Goal: Information Seeking & Learning: Check status

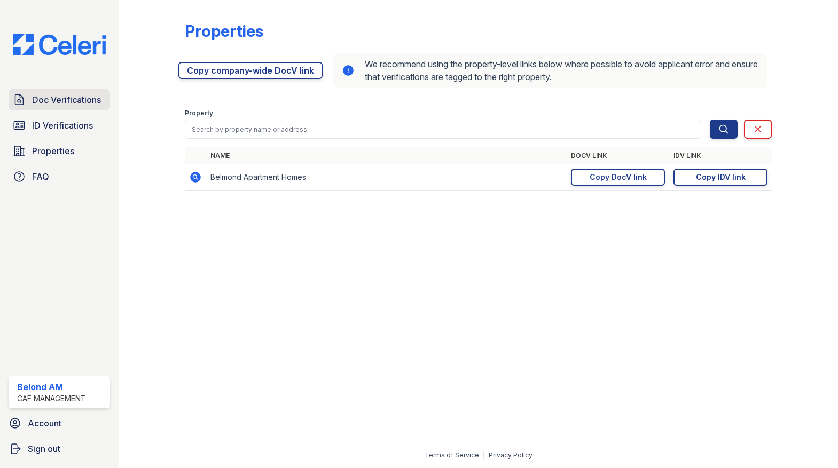
click at [49, 100] on span "Doc Verifications" at bounding box center [66, 99] width 69 height 13
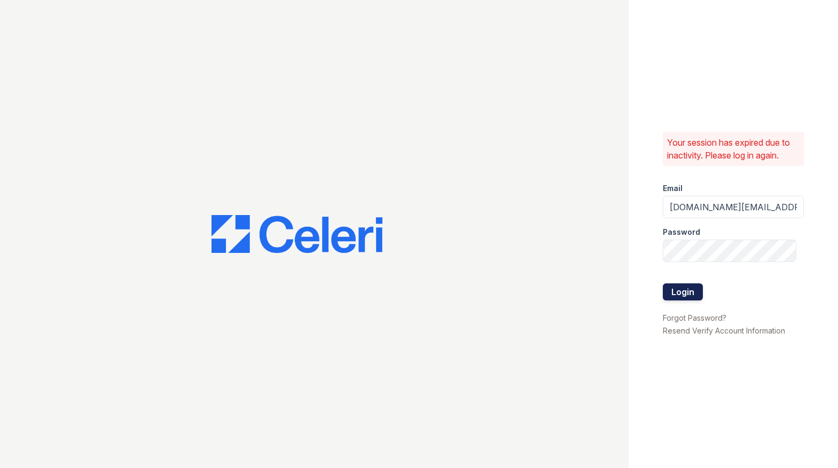
click at [677, 291] on button "Login" at bounding box center [683, 291] width 40 height 17
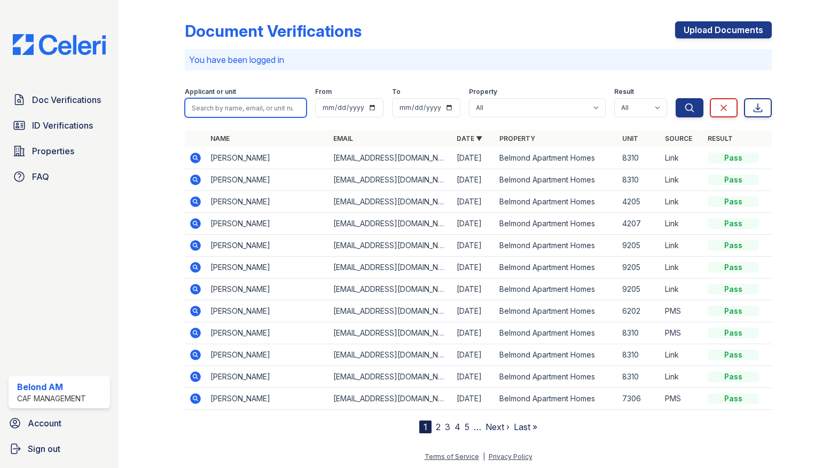
click at [238, 106] on input "search" at bounding box center [246, 107] width 122 height 19
type input "mcbride"
click at [675, 98] on button "Search" at bounding box center [689, 107] width 28 height 19
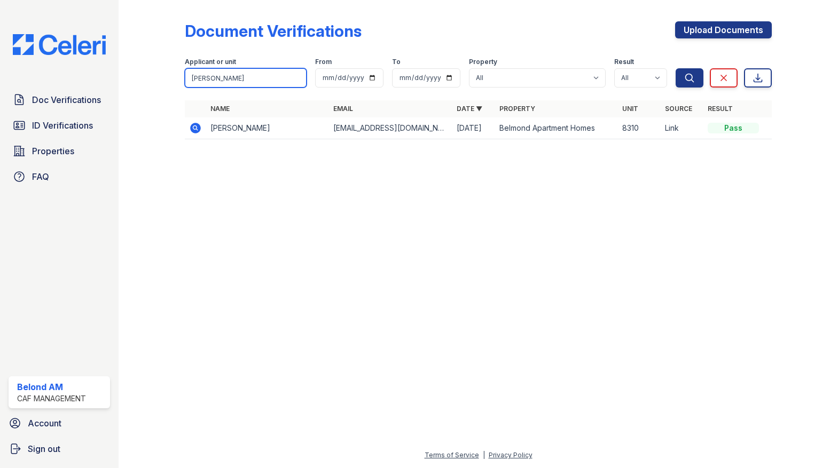
click at [227, 80] on input "mcbride" at bounding box center [246, 77] width 122 height 19
type input "[PERSON_NAME]"
click at [675, 68] on button "Search" at bounding box center [689, 77] width 28 height 19
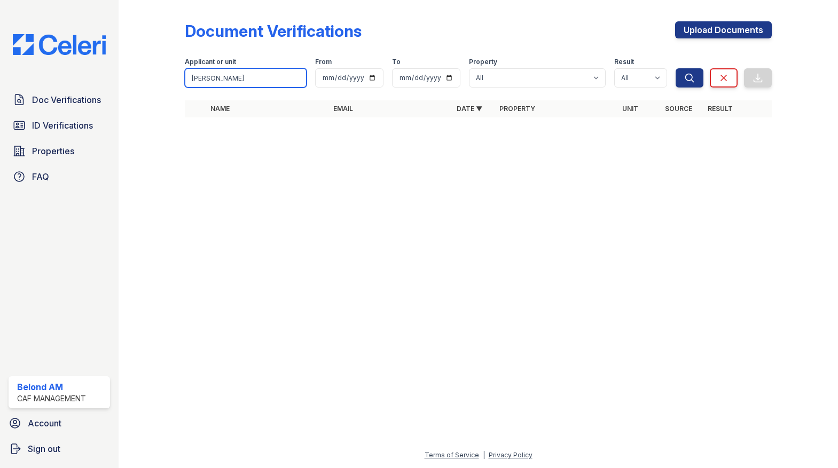
click at [227, 80] on input "[PERSON_NAME]" at bounding box center [246, 77] width 122 height 19
type input "freeman"
click at [675, 68] on button "Search" at bounding box center [689, 77] width 28 height 19
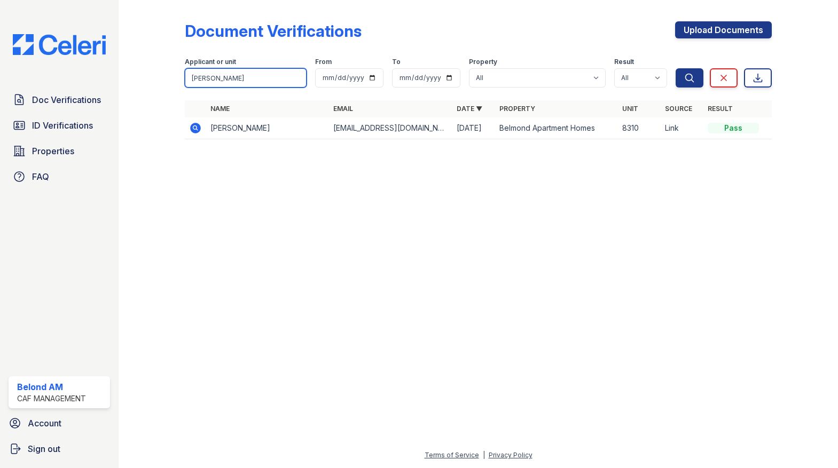
click at [229, 72] on input "freeman" at bounding box center [246, 77] width 122 height 19
click at [189, 236] on div at bounding box center [478, 308] width 685 height 282
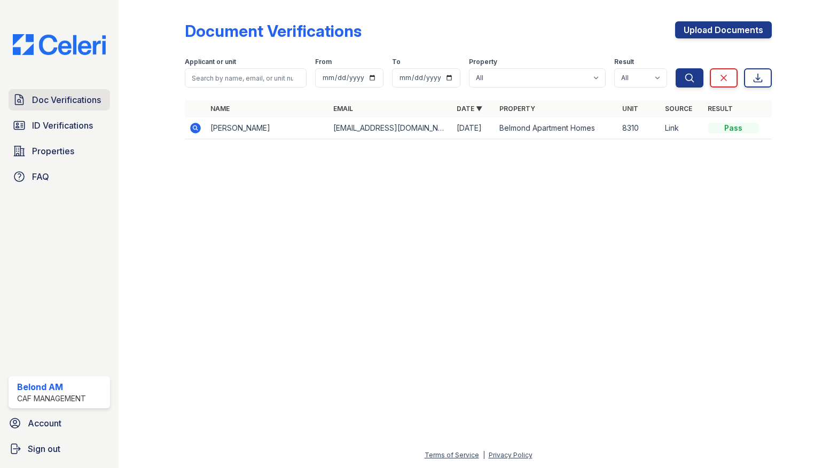
click at [75, 108] on link "Doc Verifications" at bounding box center [59, 99] width 101 height 21
